Goal: Task Accomplishment & Management: Manage account settings

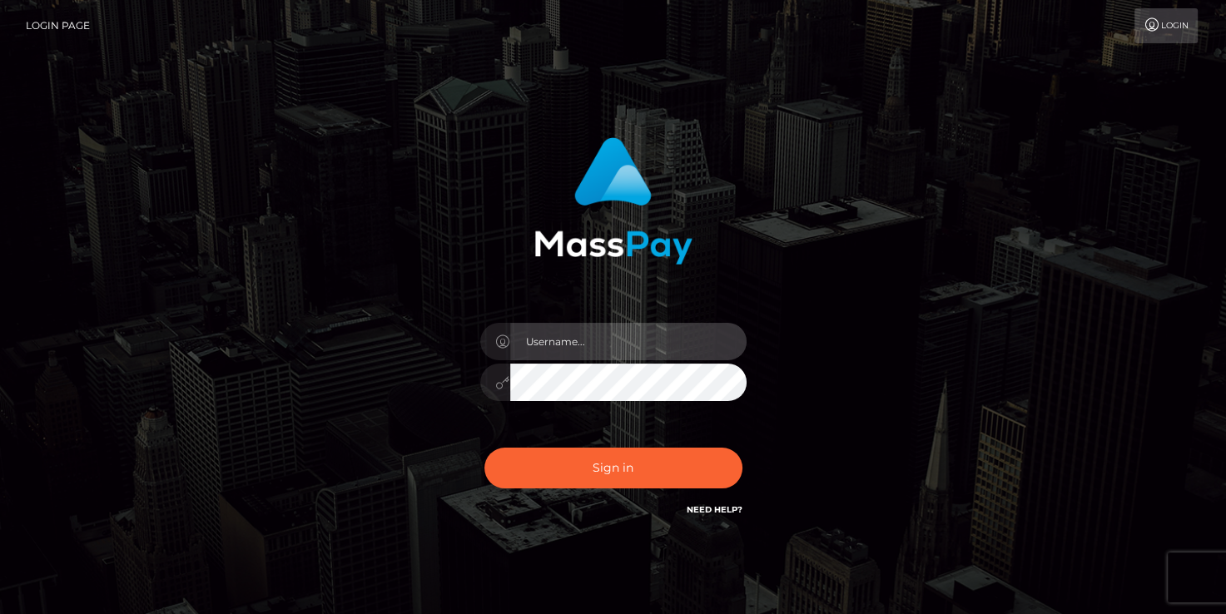
type input "[EMAIL_ADDRESS][DOMAIN_NAME]"
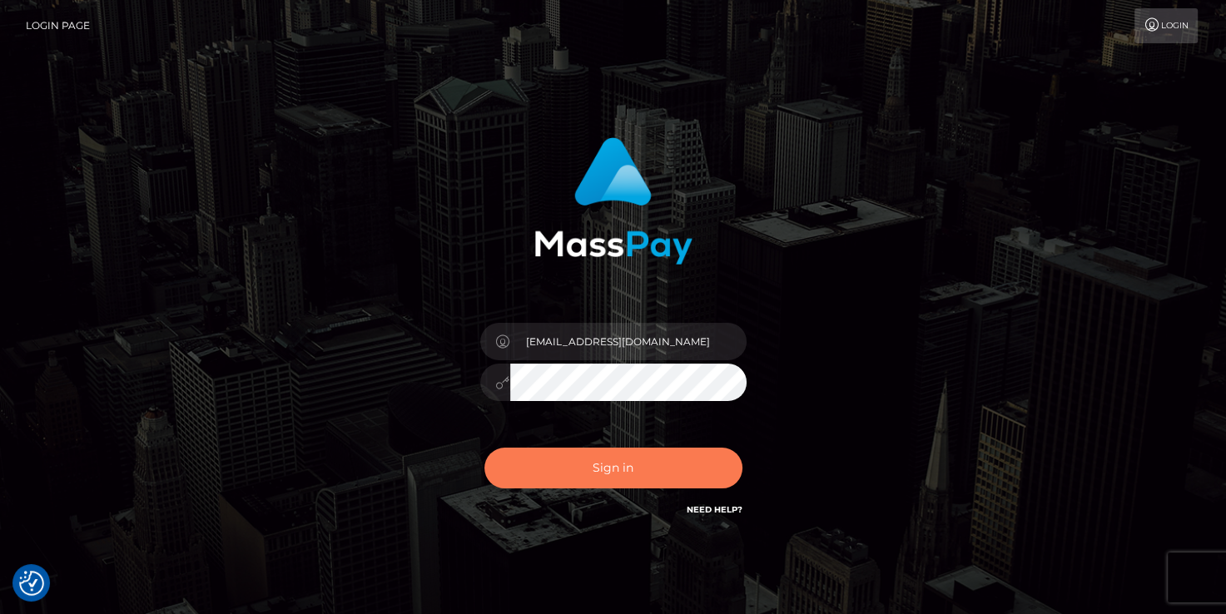
click at [592, 468] on button "Sign in" at bounding box center [613, 468] width 258 height 41
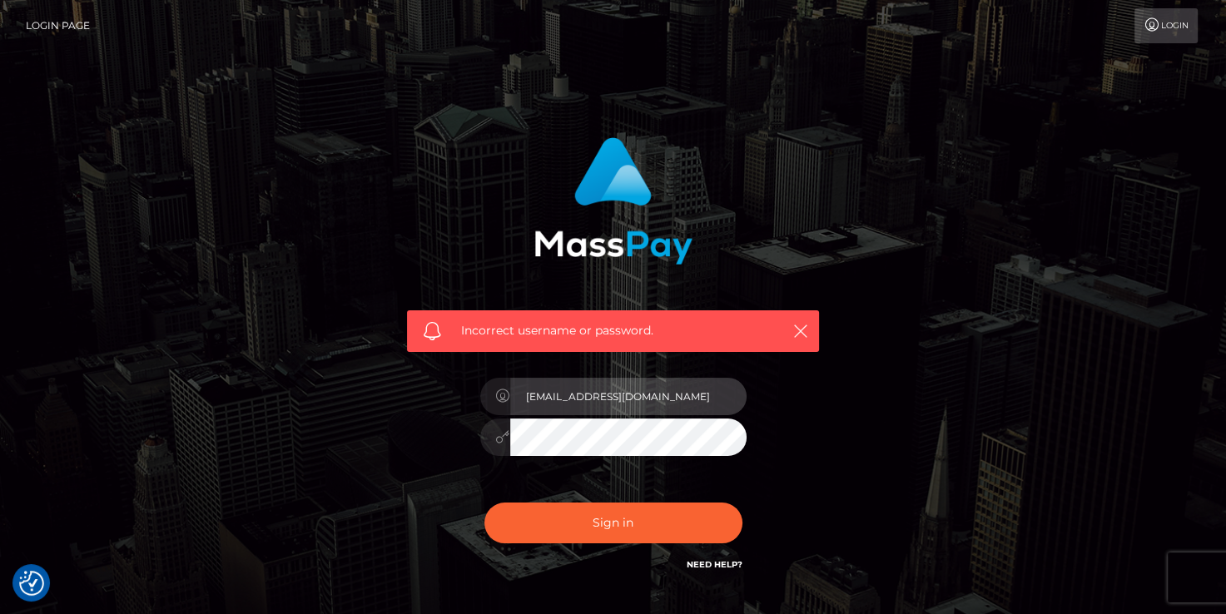
type input "Lstrader3530@gmail.com"
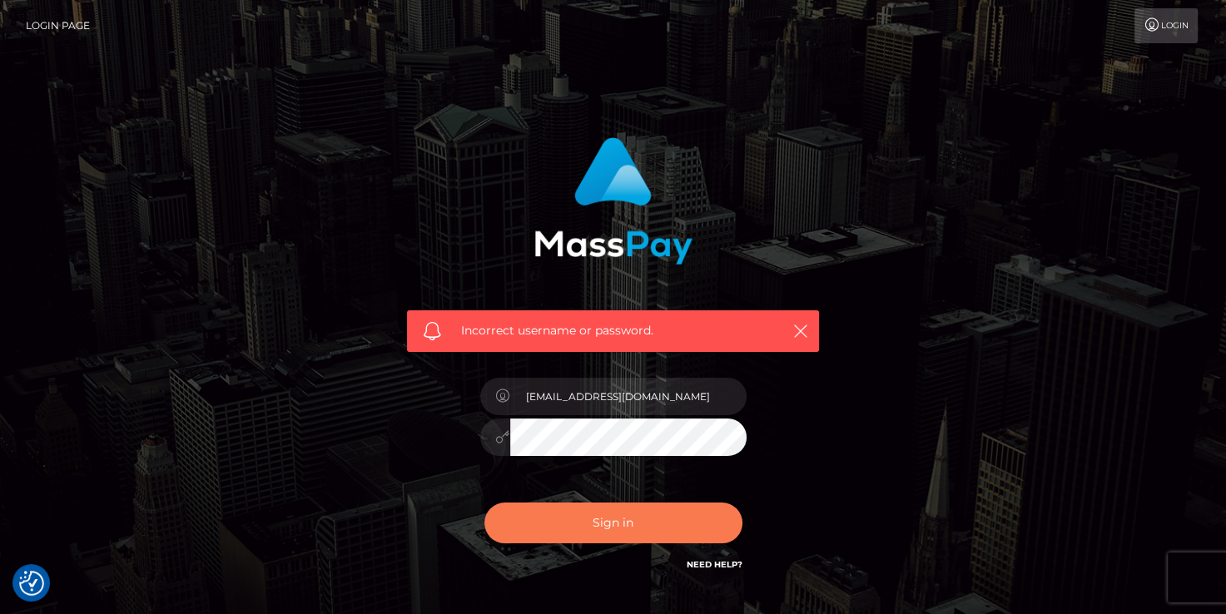
click at [589, 523] on button "Sign in" at bounding box center [613, 523] width 258 height 41
type input "[EMAIL_ADDRESS][DOMAIN_NAME]"
drag, startPoint x: 607, startPoint y: 522, endPoint x: 820, endPoint y: 558, distance: 217.0
click at [820, 558] on div "Incorrect username or password. martinglobalsolutions@gmail.com" at bounding box center [612, 356] width 437 height 462
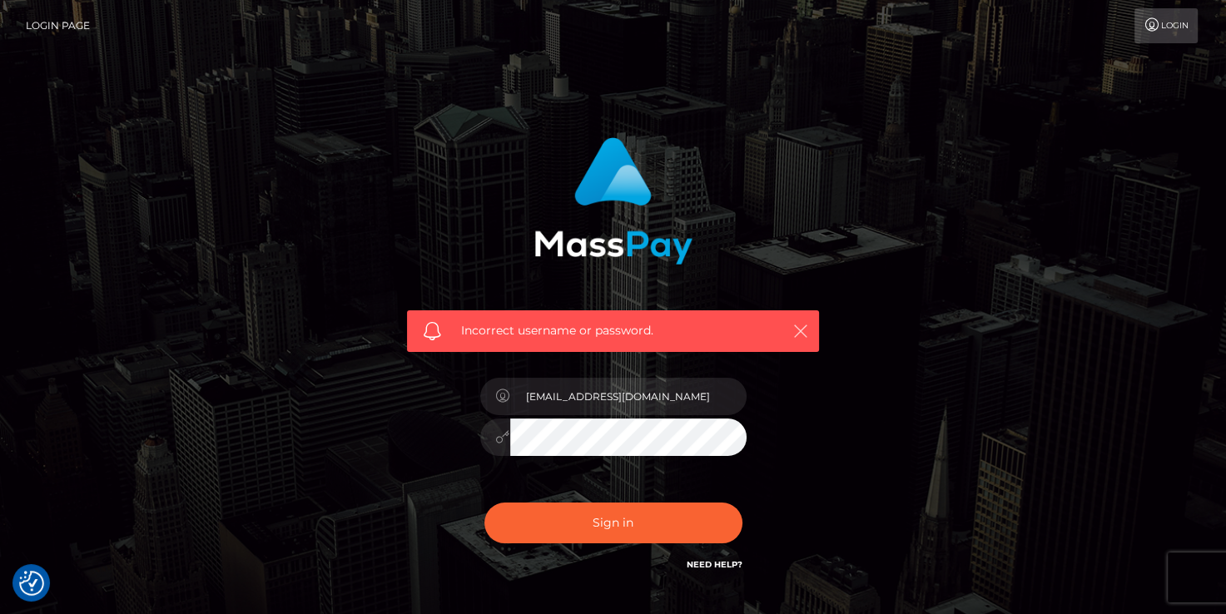
click at [802, 325] on icon "button" at bounding box center [800, 331] width 17 height 17
click at [697, 569] on link "Need Help?" at bounding box center [715, 564] width 56 height 11
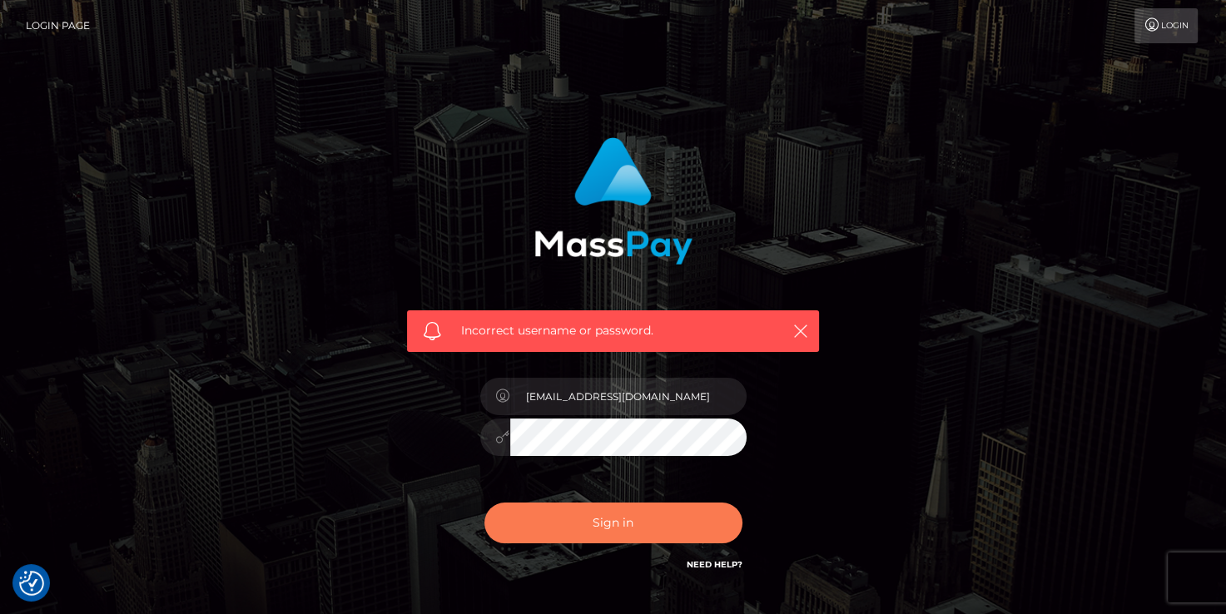
click at [600, 527] on button "Sign in" at bounding box center [613, 523] width 258 height 41
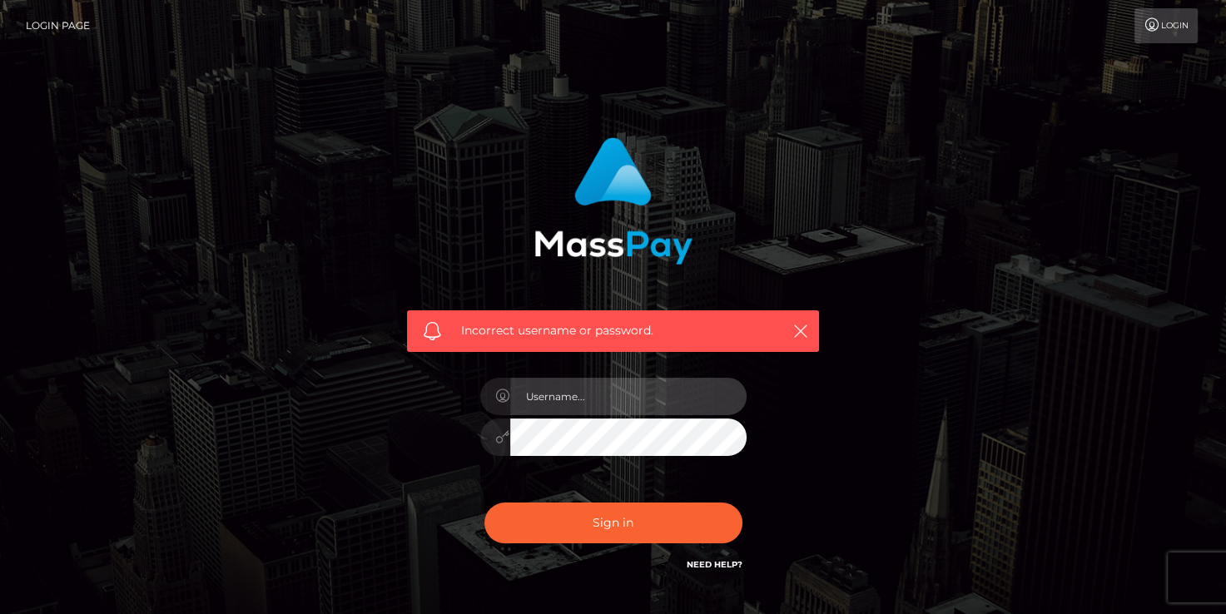
type input "[EMAIL_ADDRESS][DOMAIN_NAME]"
click at [607, 334] on span "Incorrect username or password." at bounding box center [613, 330] width 304 height 17
click at [799, 338] on icon "button" at bounding box center [800, 331] width 17 height 17
click at [799, 328] on icon "button" at bounding box center [800, 331] width 17 height 17
click at [1160, 28] on link "Login" at bounding box center [1165, 25] width 63 height 35
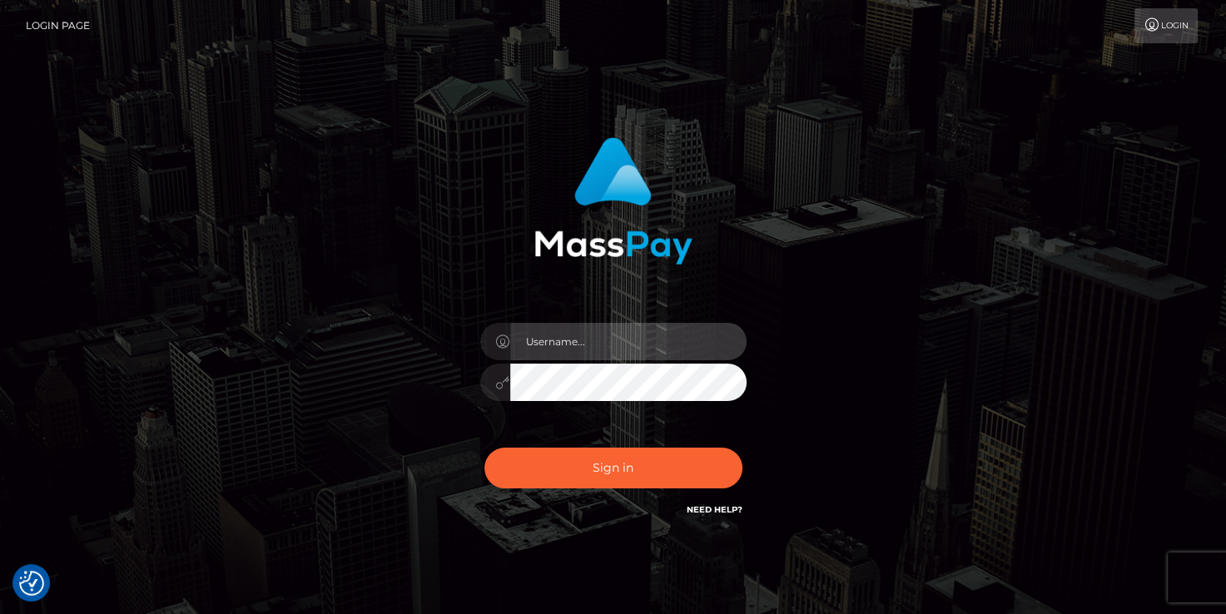
type input "[EMAIL_ADDRESS][DOMAIN_NAME]"
click at [1164, 33] on link "Login" at bounding box center [1165, 25] width 63 height 35
